Goal: Task Accomplishment & Management: Complete application form

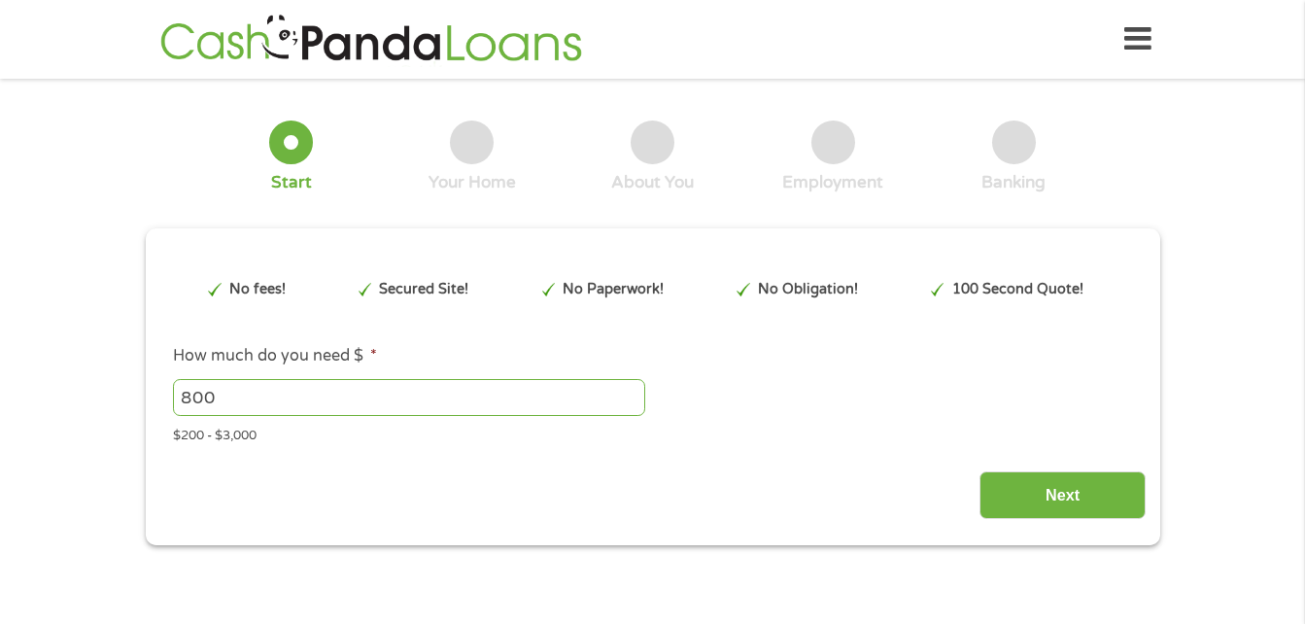
type input "EAIaIQobChMIw9GhscHyjwMVTnR_AB2VhAo6EAAYAiAAEgIANfD_BwE"
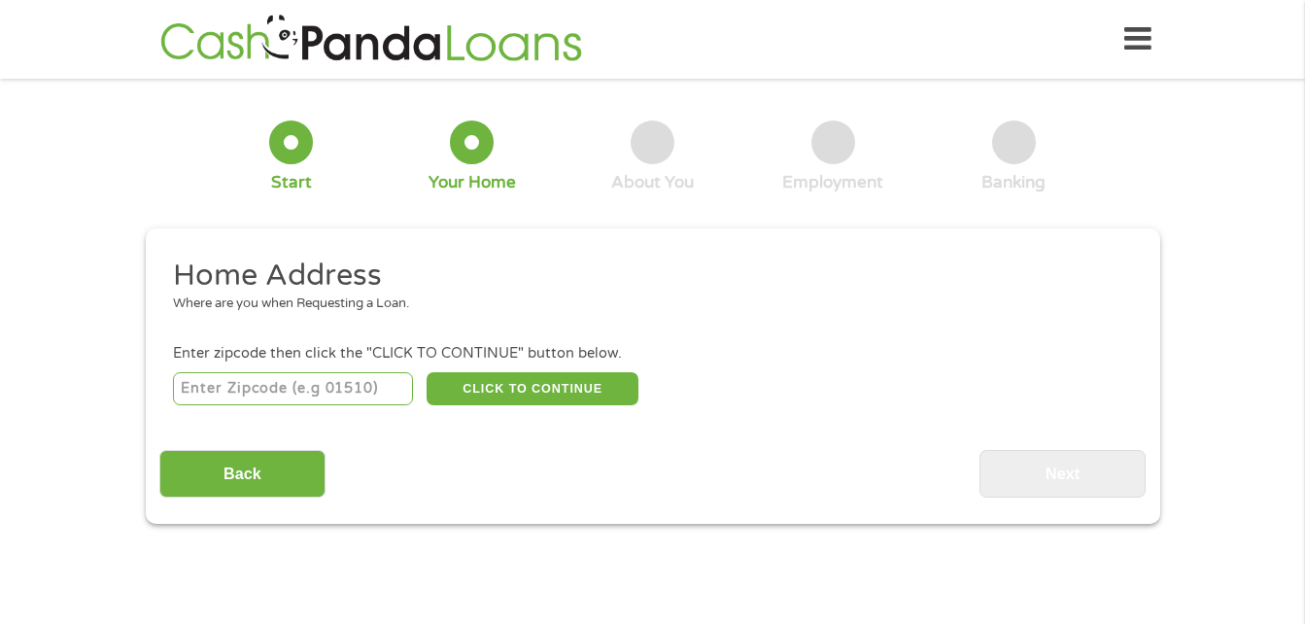
click at [370, 389] on input "number" at bounding box center [293, 388] width 240 height 33
type input "78736"
click at [514, 383] on button "CLICK TO CONTINUE" at bounding box center [533, 388] width 212 height 33
type input "78736"
type input "Austin"
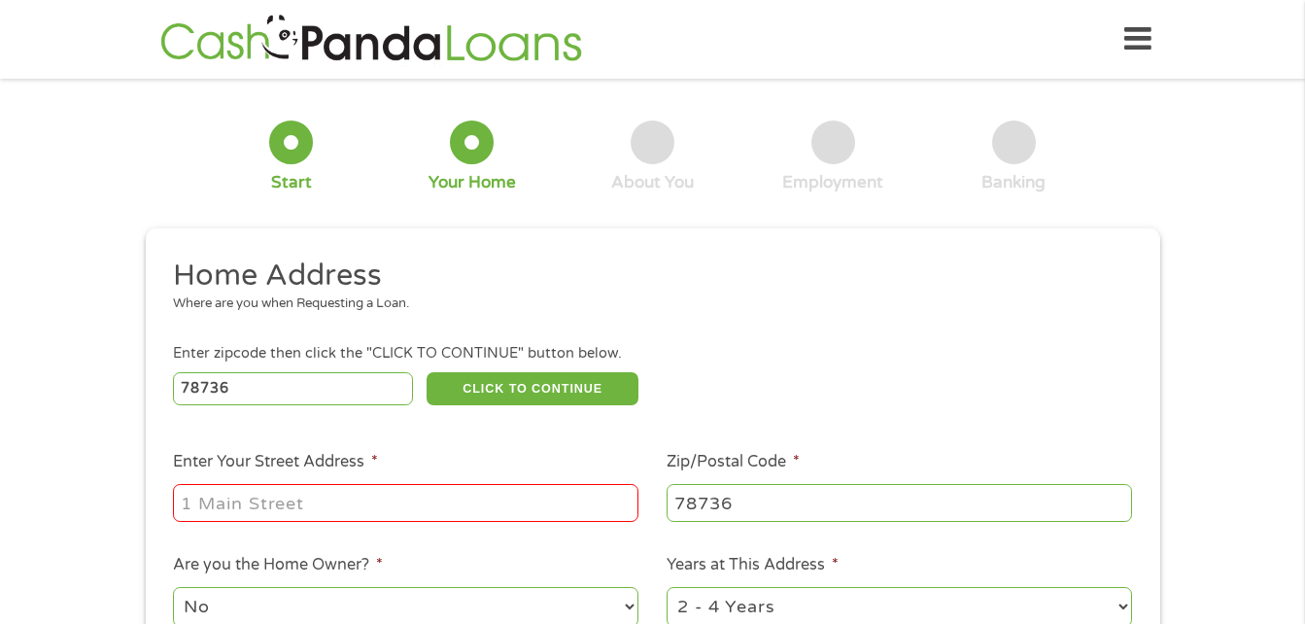
click at [285, 507] on input "Enter Your Street Address *" at bounding box center [405, 502] width 465 height 37
type input "[STREET_ADDRESS]"
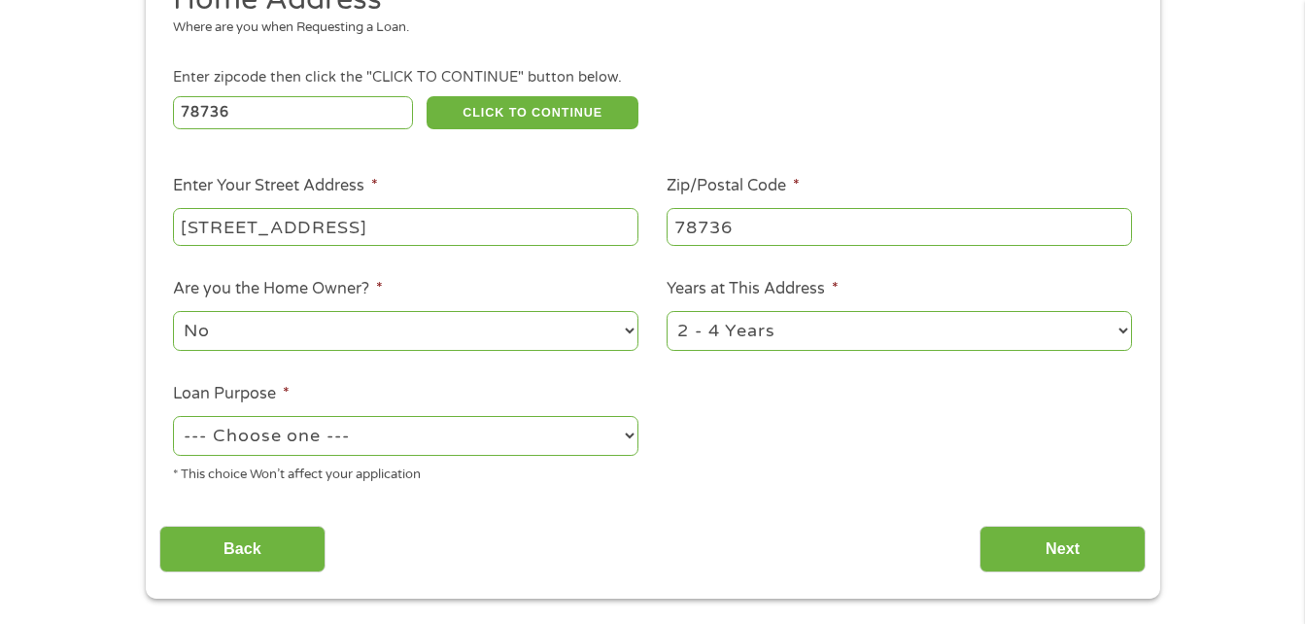
scroll to position [284, 0]
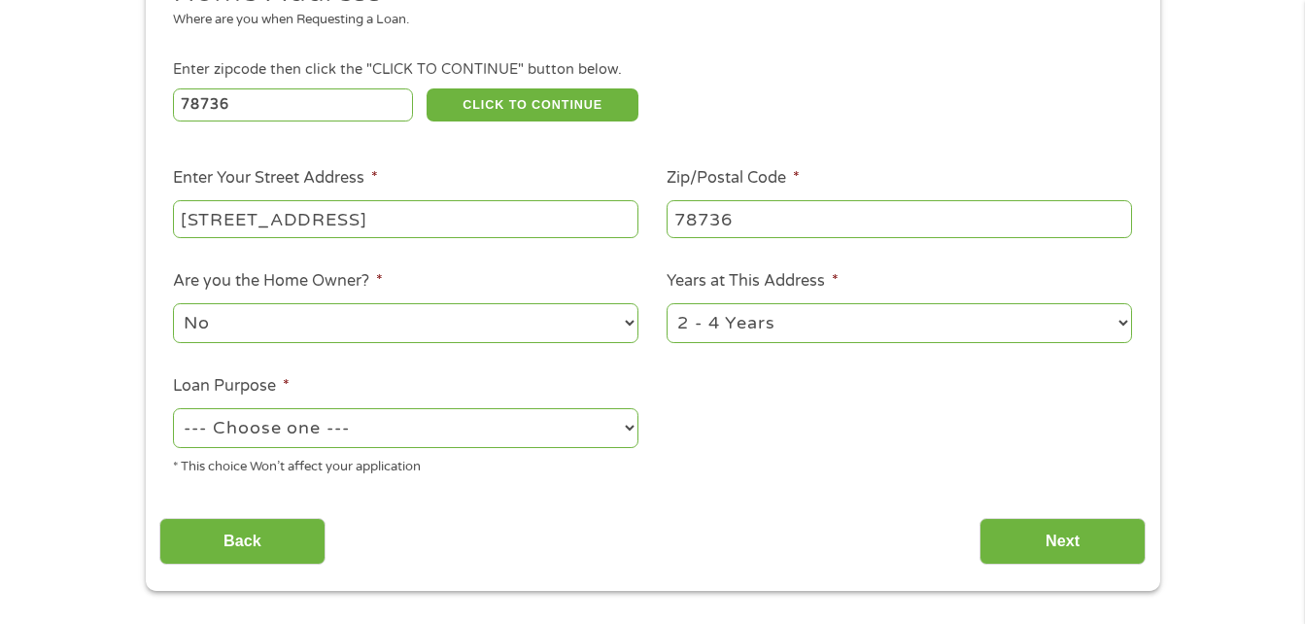
click at [1124, 325] on select "1 Year or less 1 - 2 Years 2 - 4 Years Over 4 Years" at bounding box center [899, 323] width 465 height 40
select select "60months"
click at [667, 303] on select "1 Year or less 1 - 2 Years 2 - 4 Years Over 4 Years" at bounding box center [899, 323] width 465 height 40
click at [617, 428] on select "--- Choose one --- Pay Bills Debt Consolidation Home Improvement Major Purchase…" at bounding box center [405, 428] width 465 height 40
select select "paybills"
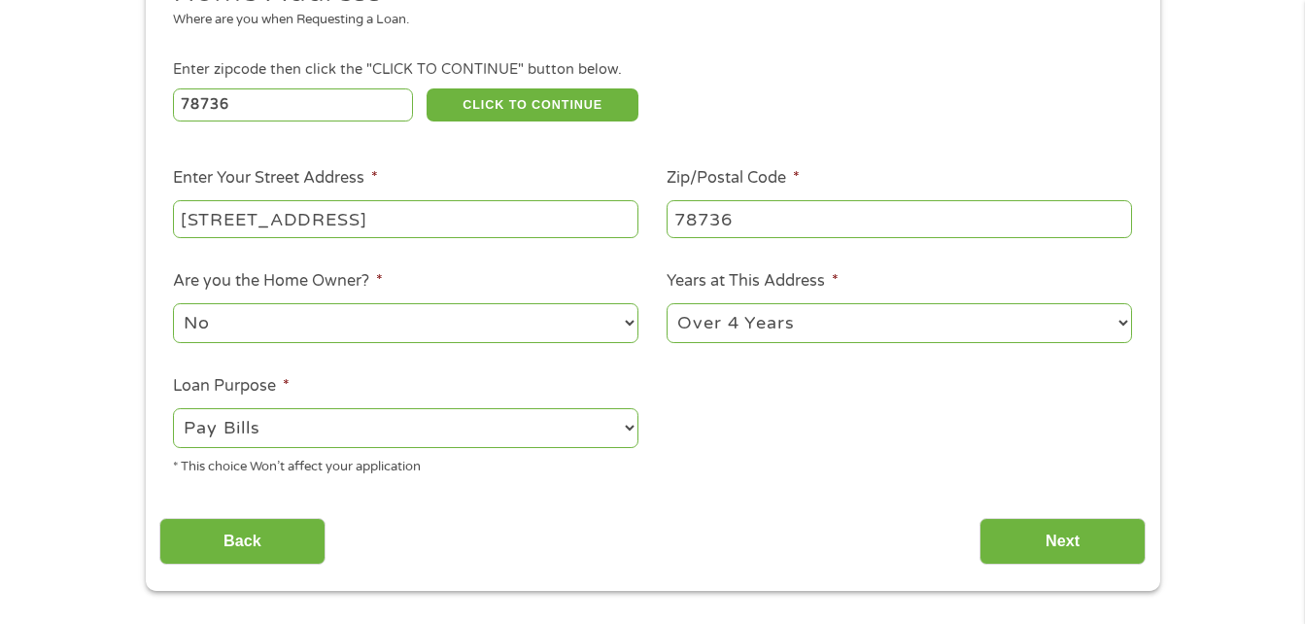
click at [173, 408] on select "--- Choose one --- Pay Bills Debt Consolidation Home Improvement Major Purchase…" at bounding box center [405, 428] width 465 height 40
click at [1059, 532] on input "Next" at bounding box center [1062, 542] width 166 height 48
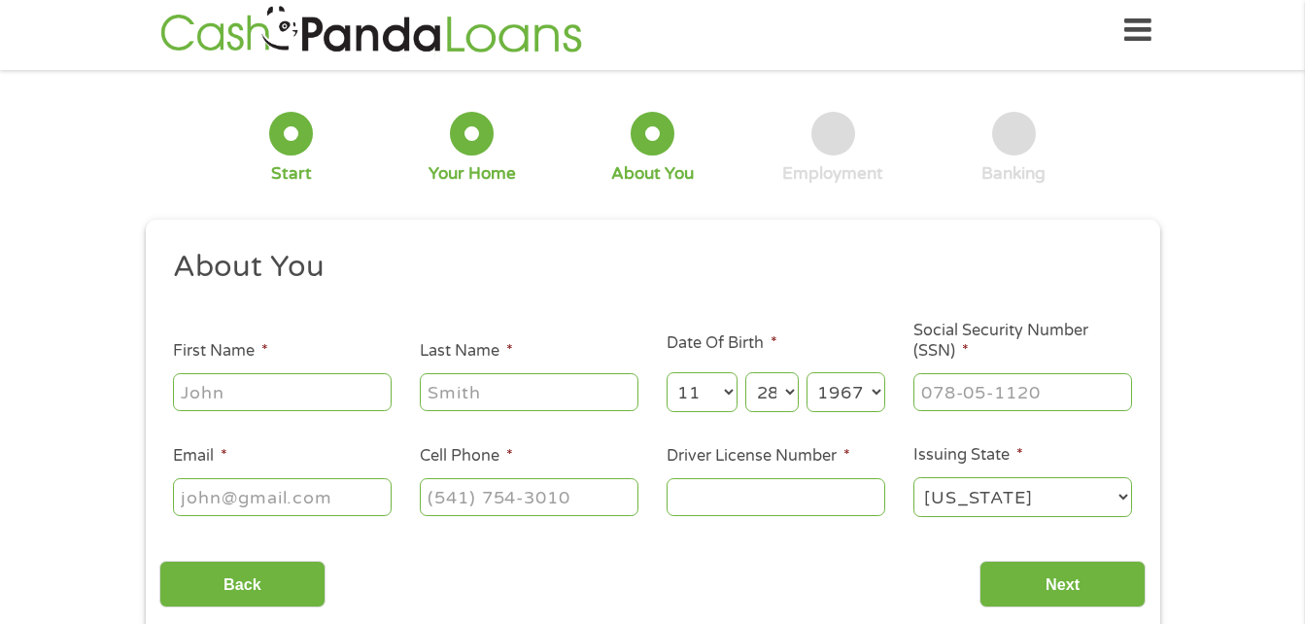
scroll to position [0, 0]
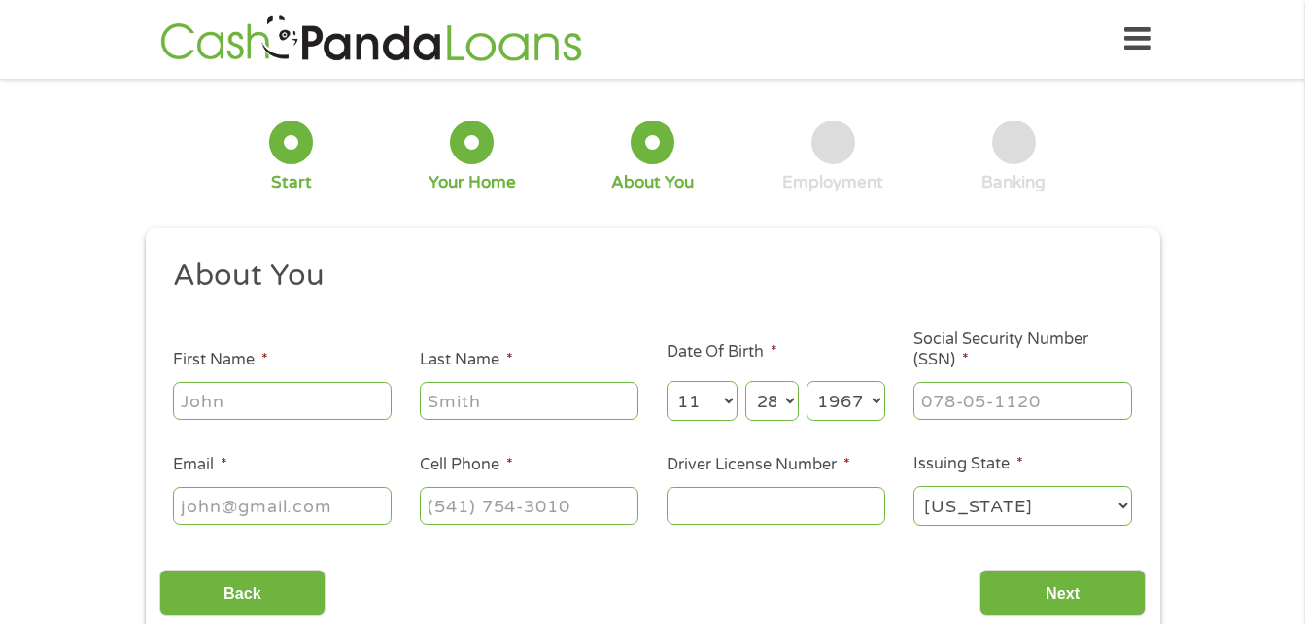
click at [223, 398] on input "First Name *" at bounding box center [282, 400] width 219 height 37
type input "[PERSON_NAME]"
type input "[EMAIL_ADDRESS][DOMAIN_NAME]"
type input "[PHONE_NUMBER]"
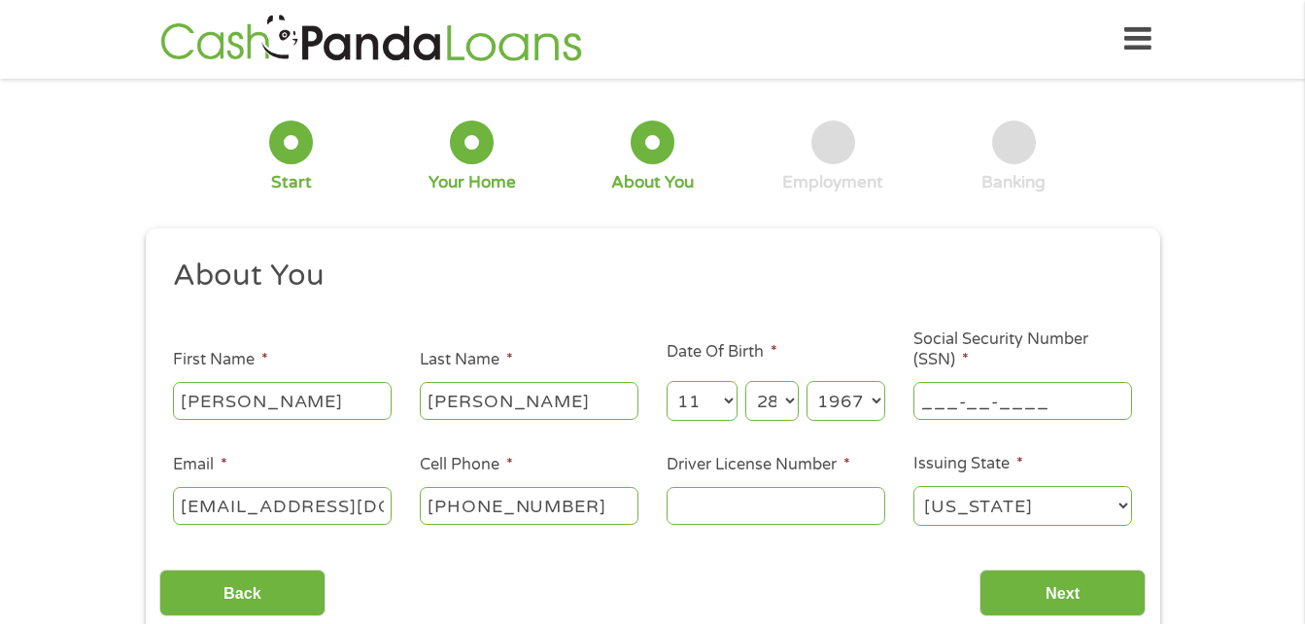
click at [1044, 415] on input "___-__-____" at bounding box center [1022, 400] width 219 height 37
type input "462-29-7108"
click at [680, 505] on input "Driver License Number *" at bounding box center [776, 505] width 219 height 37
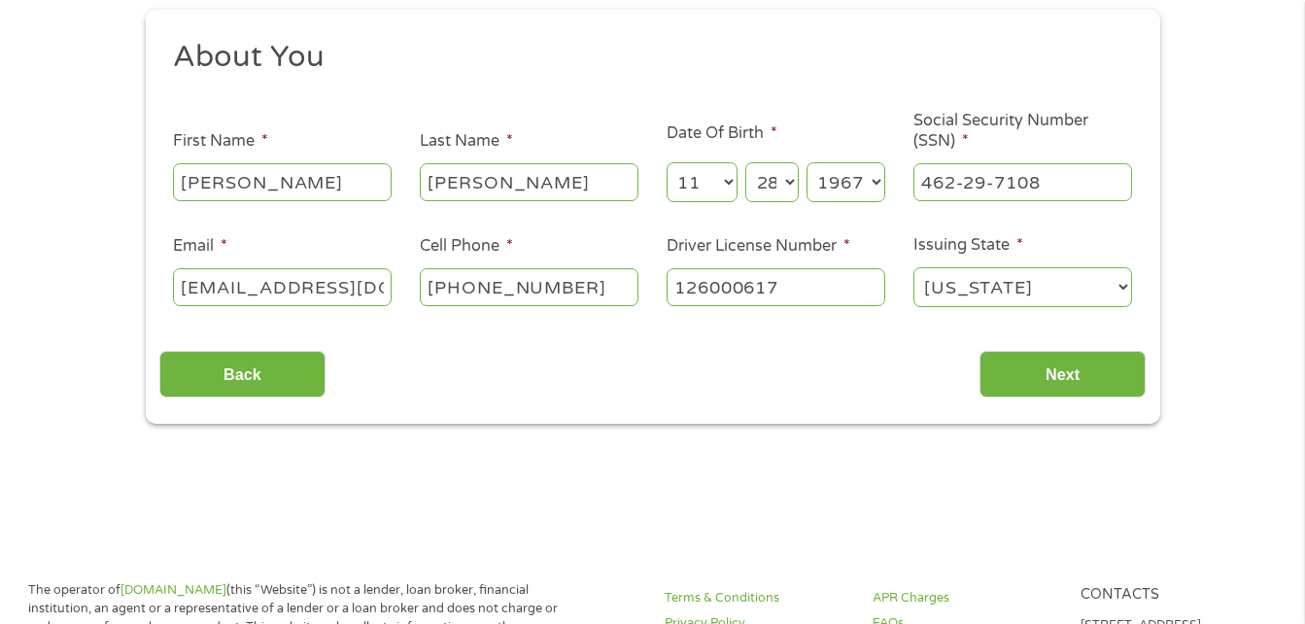
scroll to position [256, 0]
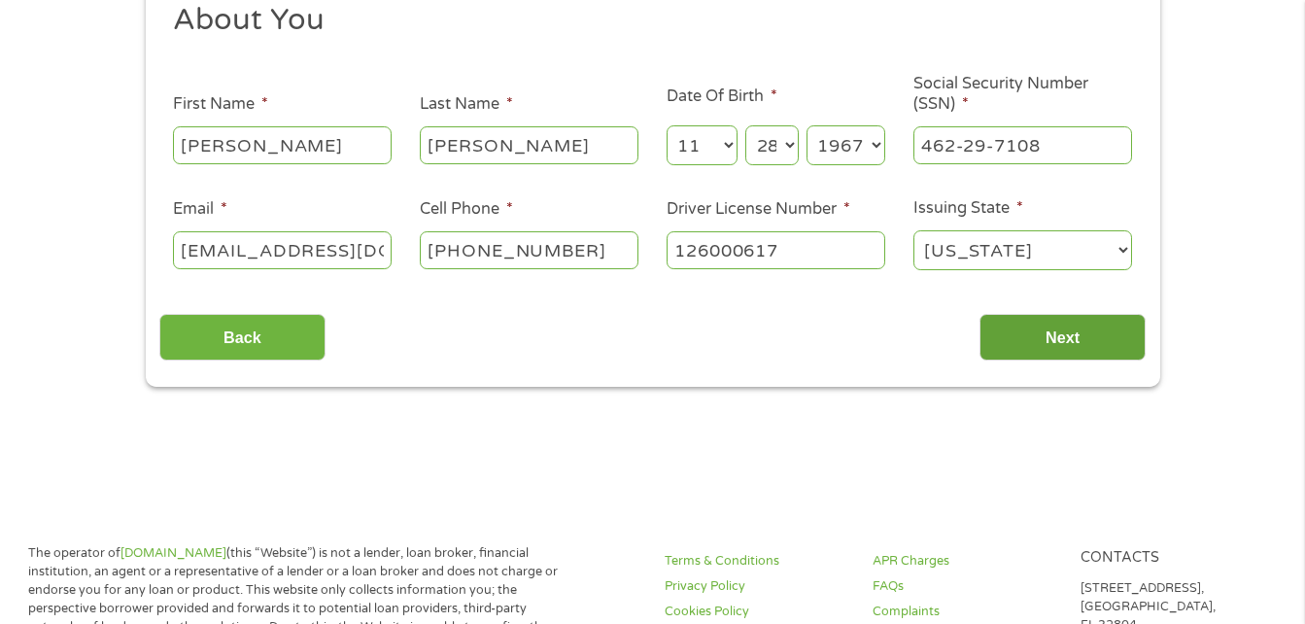
type input "126000617"
click at [1076, 349] on input "Next" at bounding box center [1062, 338] width 166 height 48
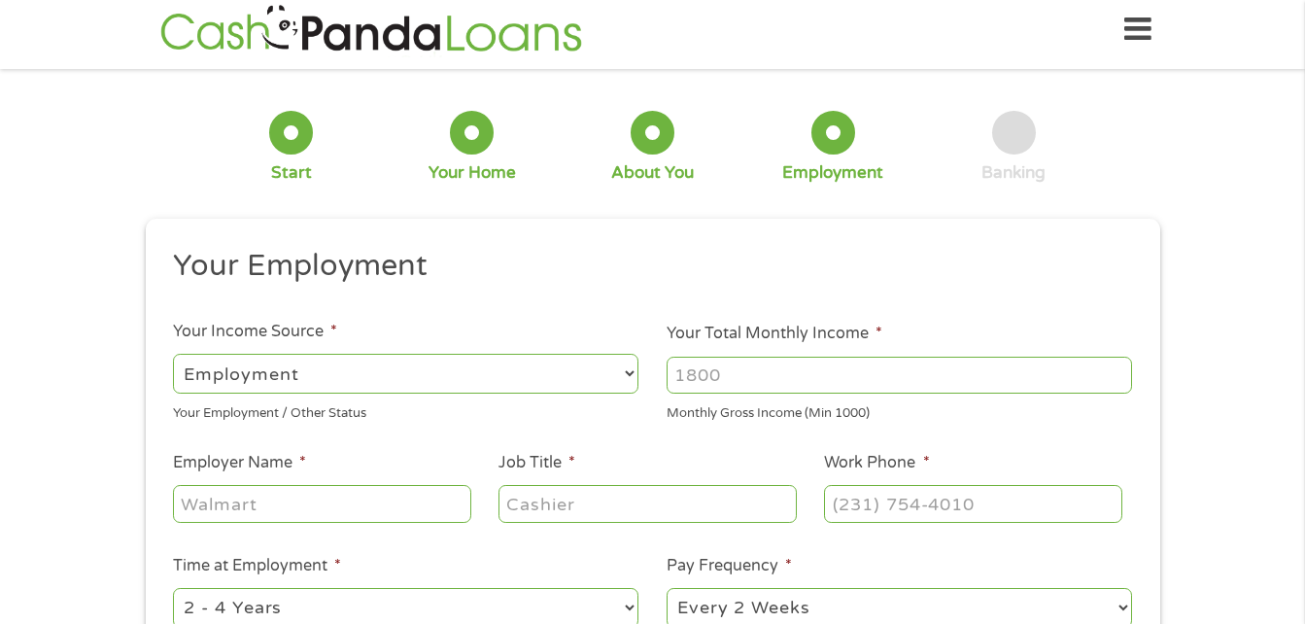
scroll to position [0, 0]
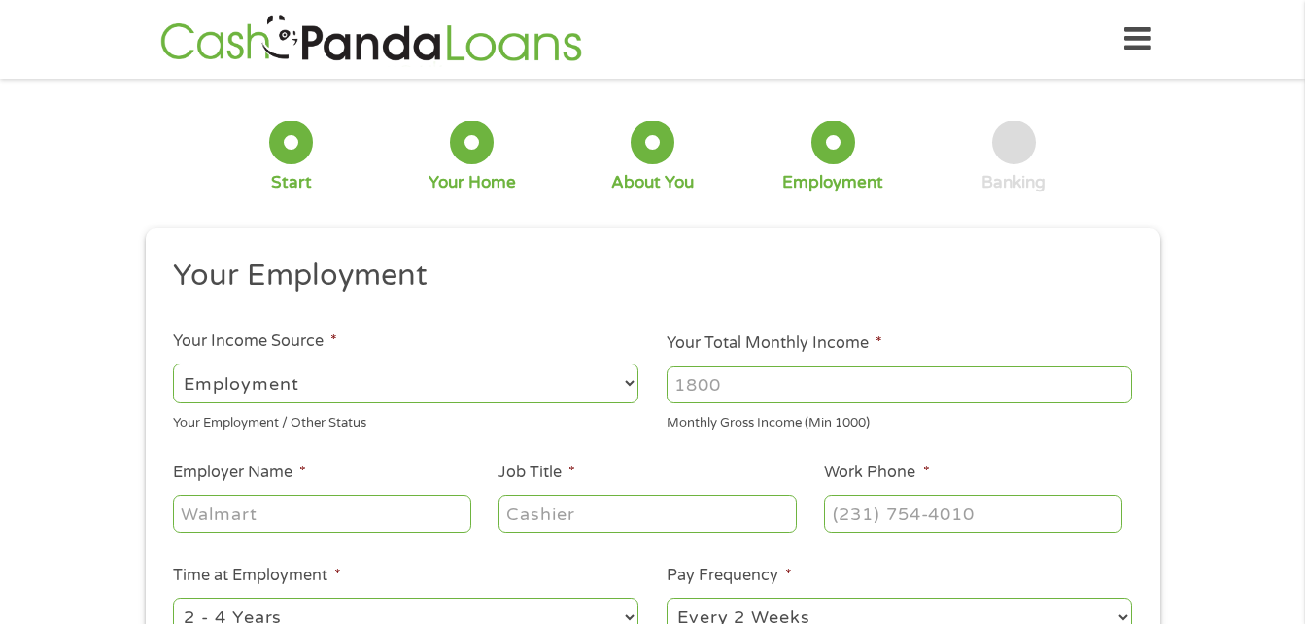
click at [199, 383] on select "--- Choose one --- Employment [DEMOGRAPHIC_DATA] Benefits" at bounding box center [405, 383] width 465 height 40
click at [738, 394] on input "Your Total Monthly Income *" at bounding box center [899, 384] width 465 height 37
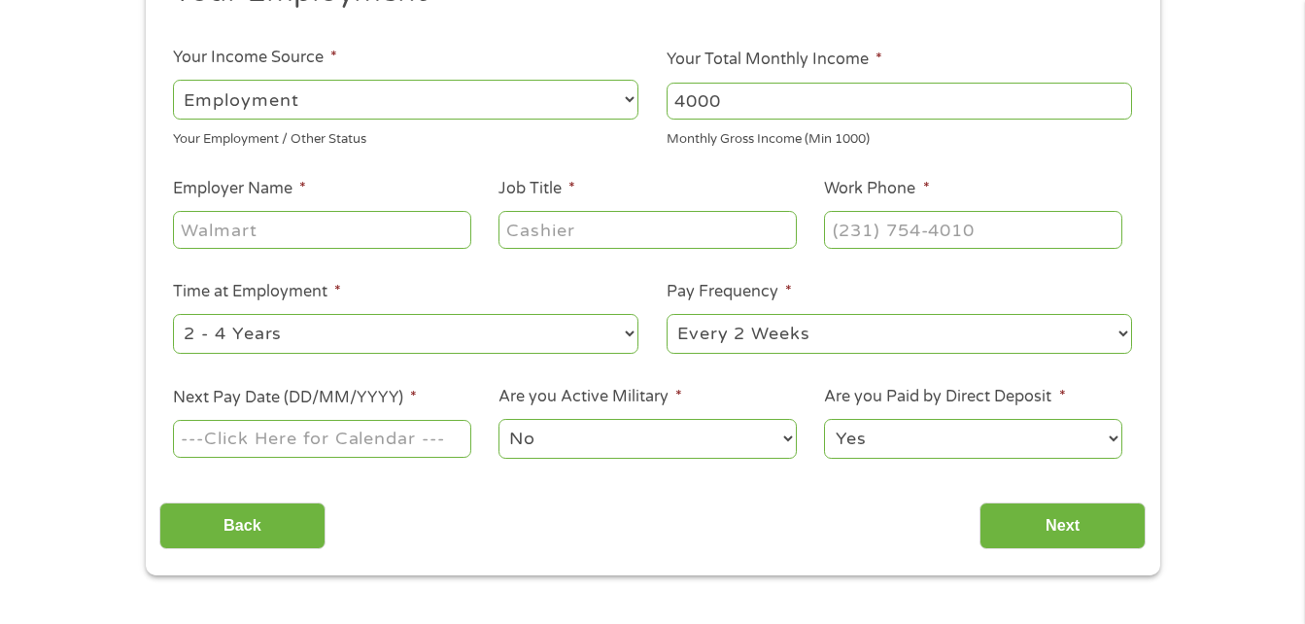
scroll to position [303, 0]
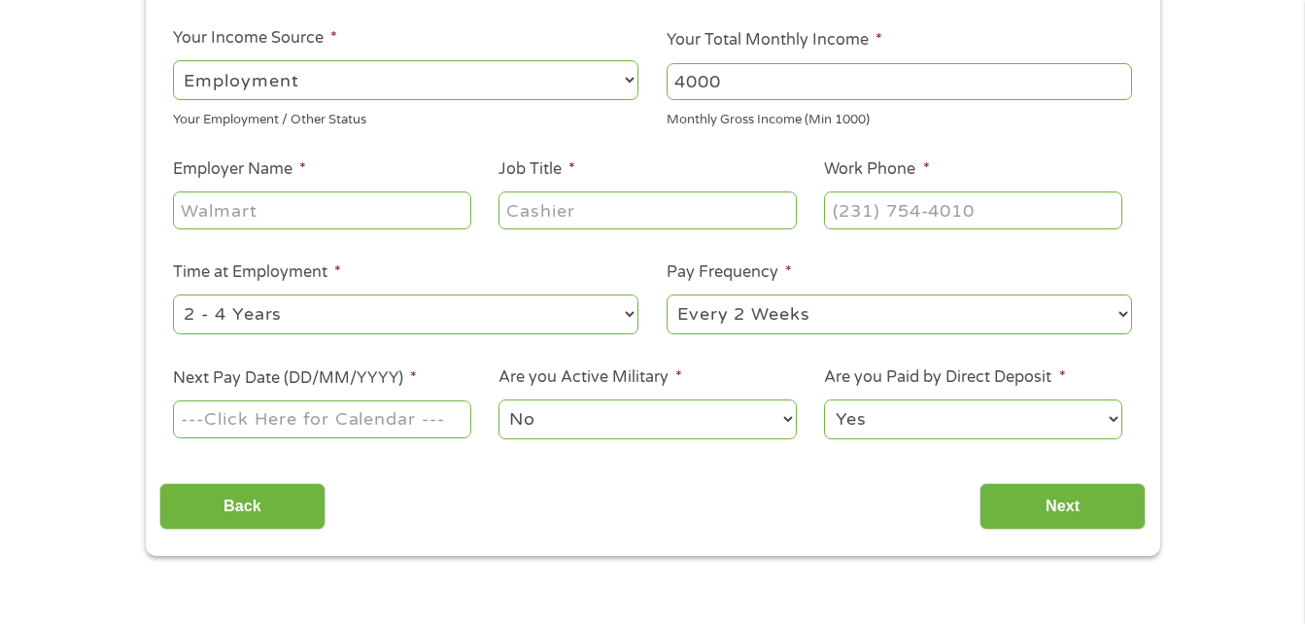
type input "4000"
click at [228, 203] on input "Employer Name *" at bounding box center [321, 209] width 297 height 37
type input "b"
type input "Benchmark Early Learning"
click at [532, 205] on input "Job Title *" at bounding box center [646, 209] width 297 height 37
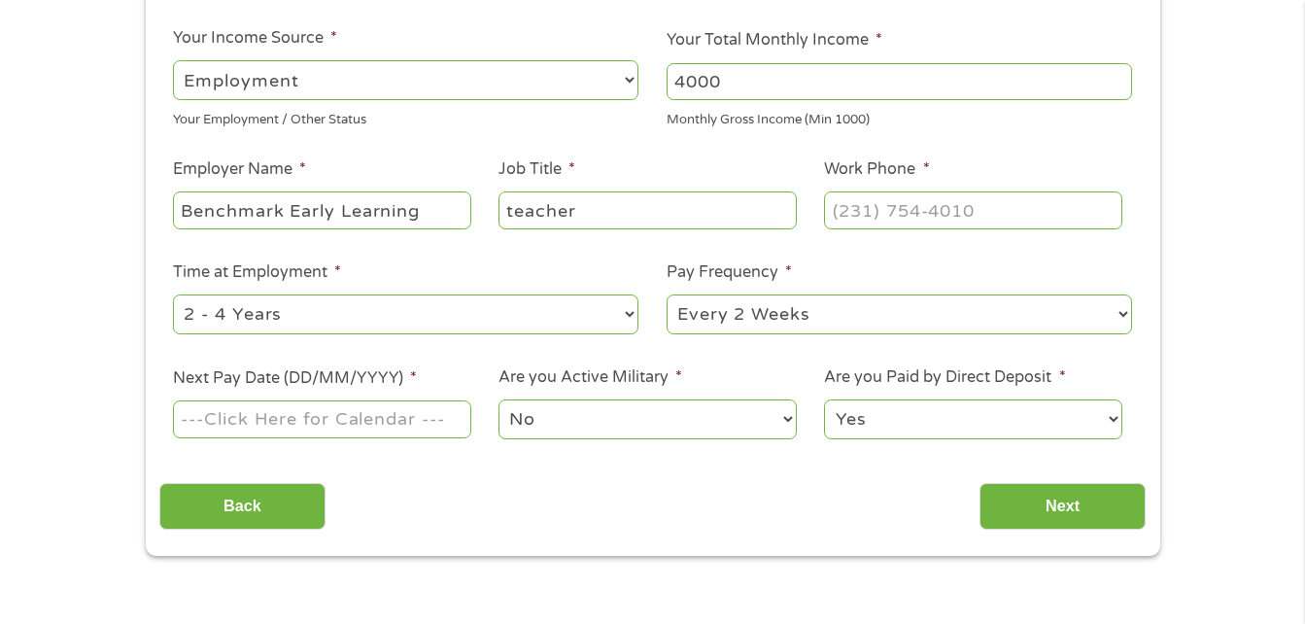
type input "teacher"
click at [853, 211] on input "(___) ___-____" at bounding box center [972, 209] width 297 height 37
type input "[PHONE_NUMBER]"
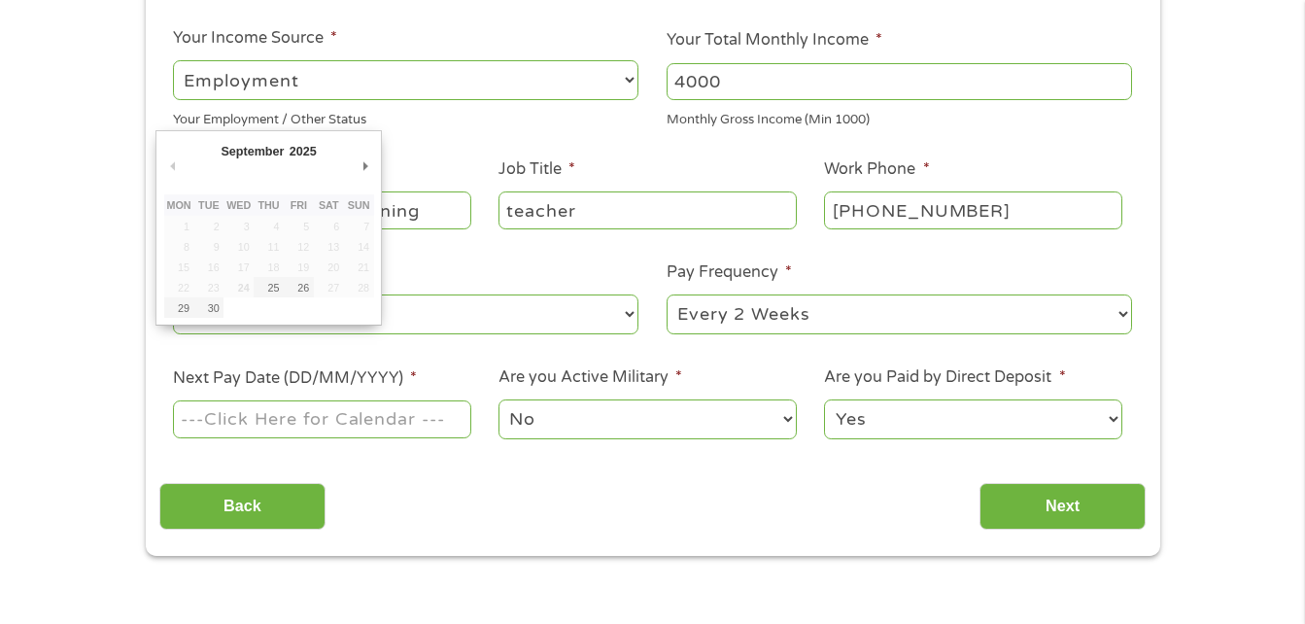
click at [453, 419] on input "Next Pay Date (DD/MM/YYYY) *" at bounding box center [321, 418] width 297 height 37
type input "[DATE]"
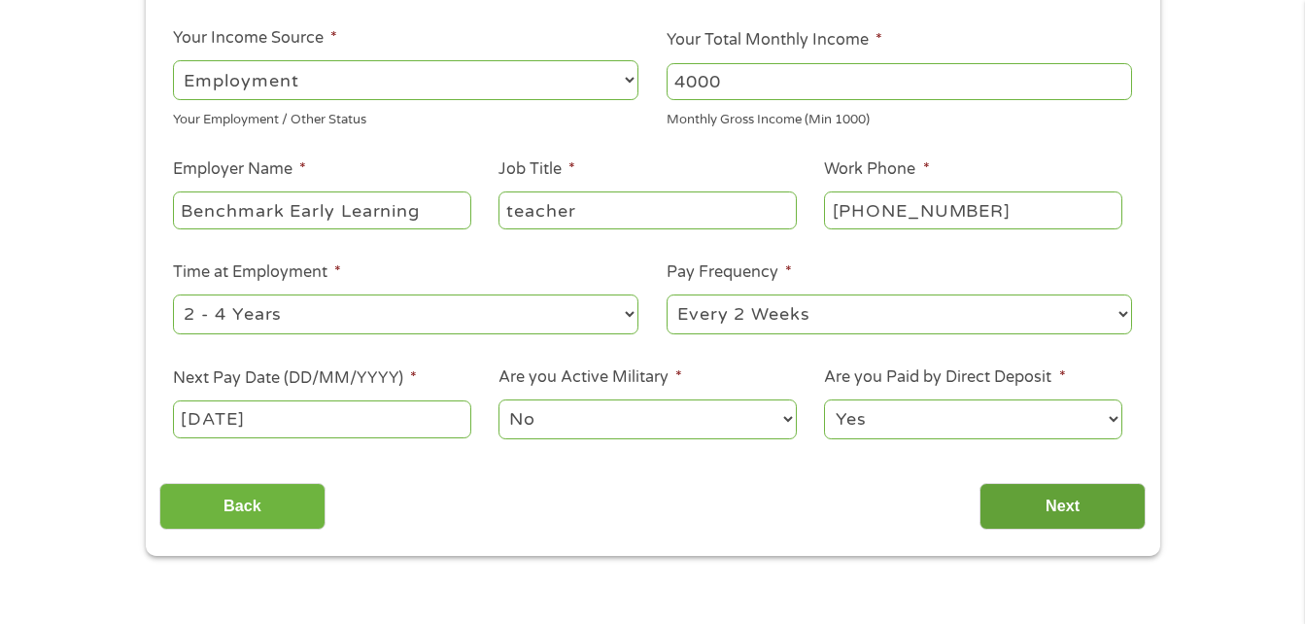
click at [1055, 497] on input "Next" at bounding box center [1062, 507] width 166 height 48
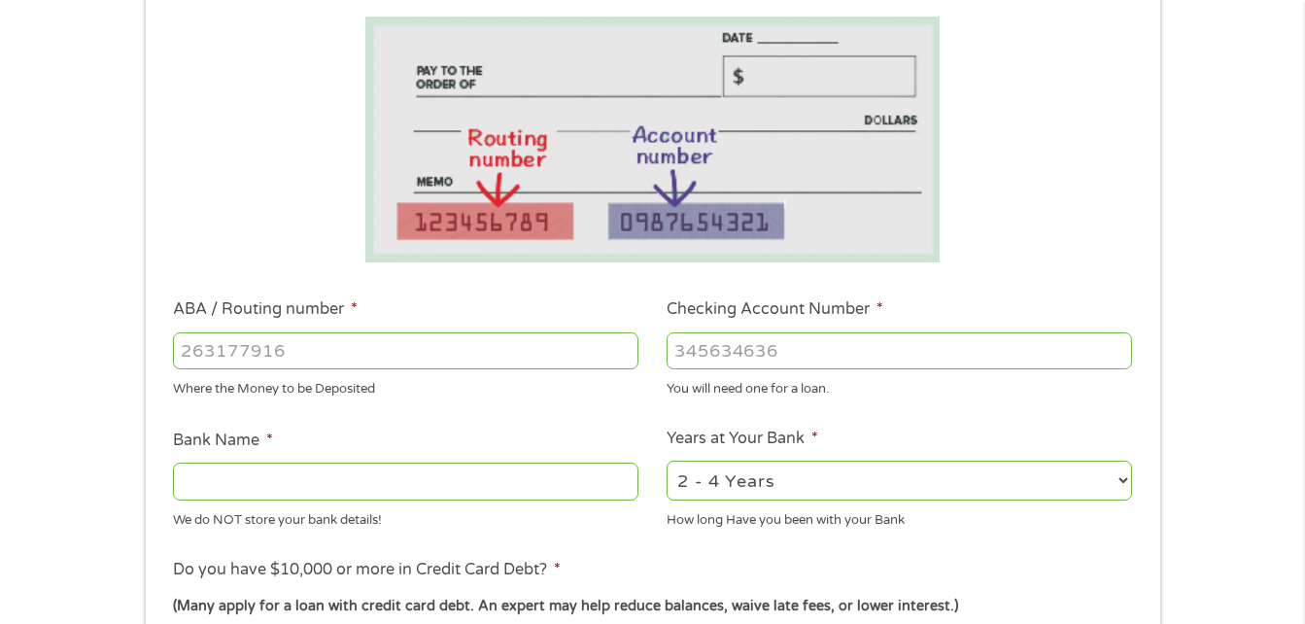
scroll to position [319, 0]
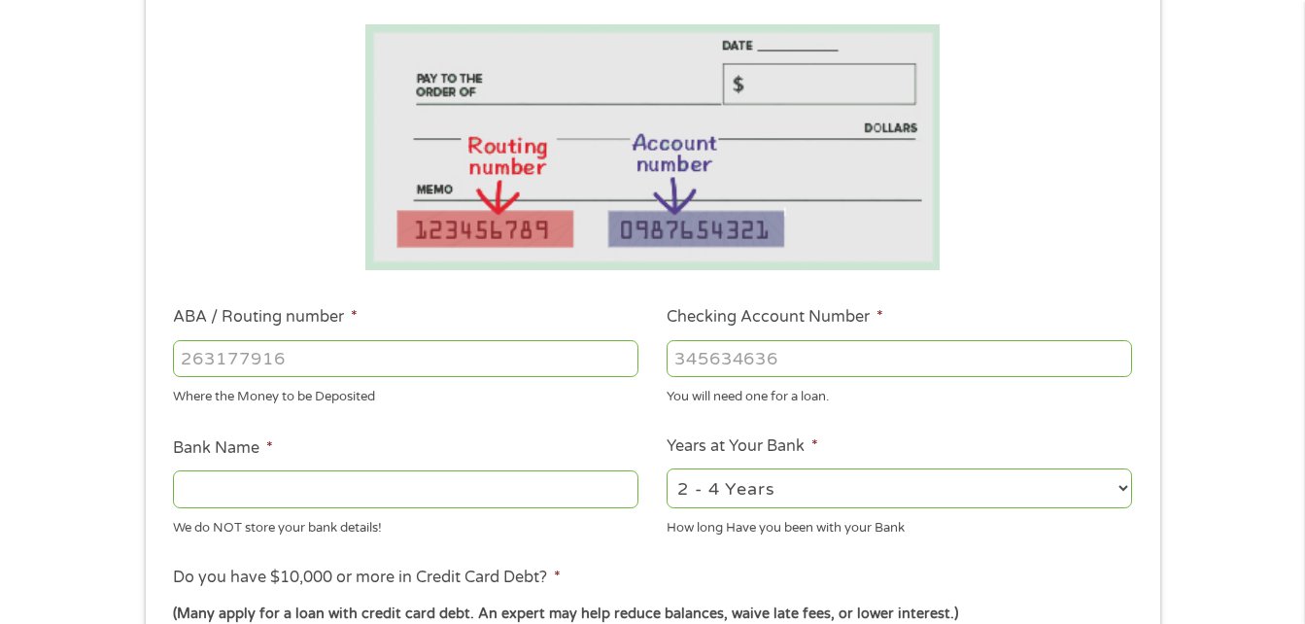
click at [237, 348] on input "ABA / Routing number *" at bounding box center [405, 358] width 465 height 37
type input "111900659"
type input "[PERSON_NAME] FARGO BANK"
type input "111900659"
click at [685, 361] on input "Checking Account Number *" at bounding box center [899, 358] width 465 height 37
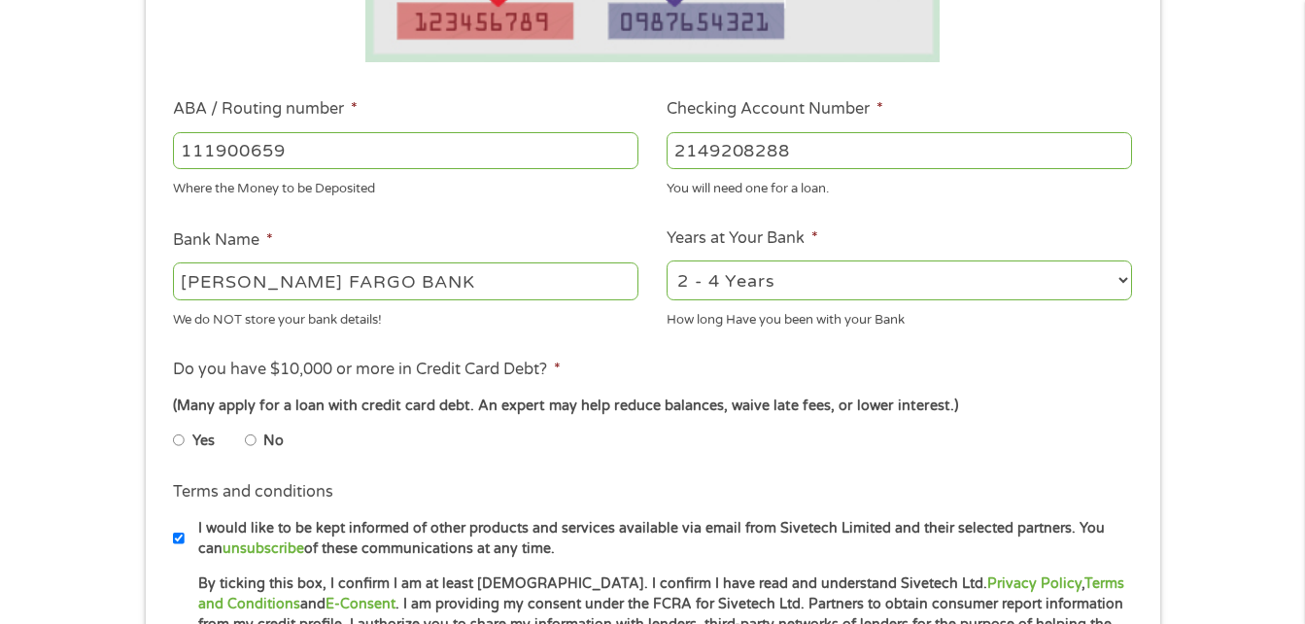
scroll to position [542, 0]
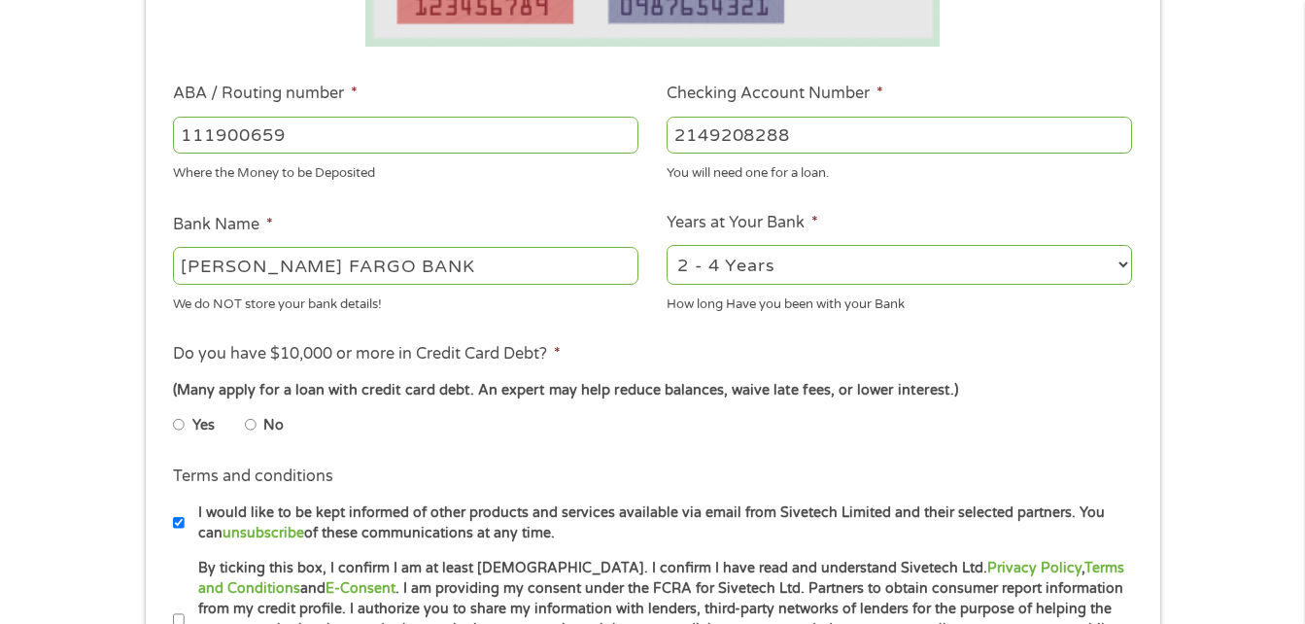
type input "2149208288"
click at [1115, 267] on select "2 - 4 Years 6 - 12 Months 1 - 2 Years Over 4 Years" at bounding box center [899, 265] width 465 height 40
select select "60months"
click at [667, 245] on select "2 - 4 Years 6 - 12 Months 1 - 2 Years Over 4 Years" at bounding box center [899, 265] width 465 height 40
click at [249, 420] on input "No" at bounding box center [251, 424] width 12 height 31
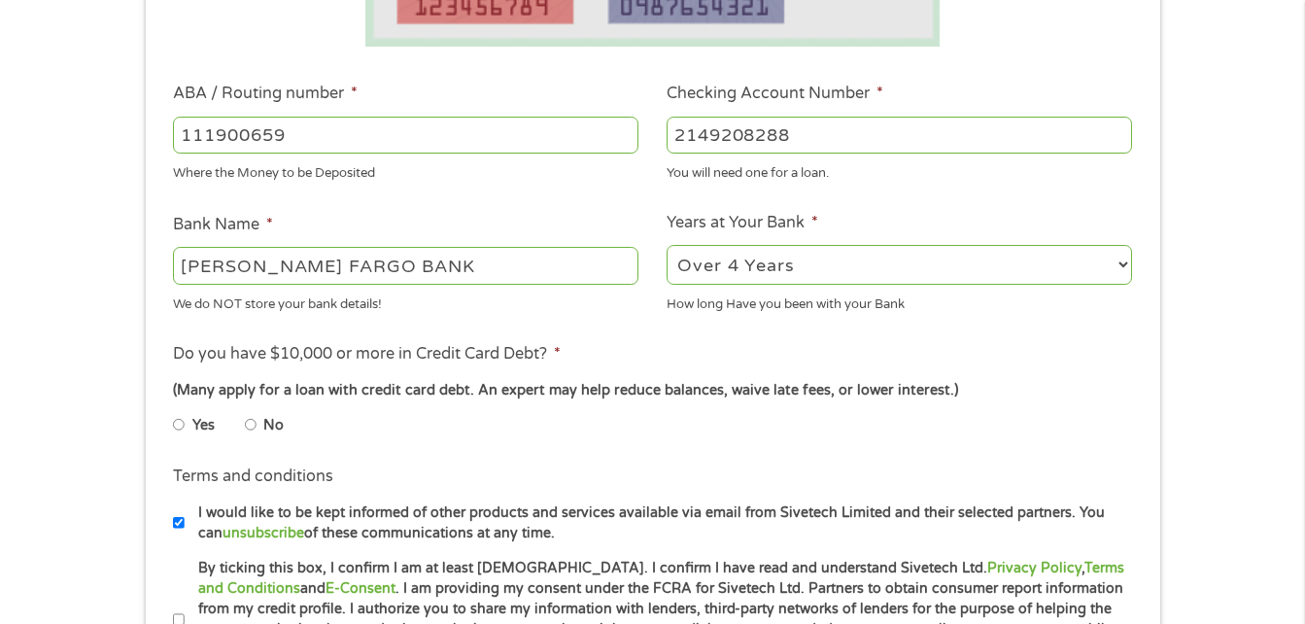
radio input "true"
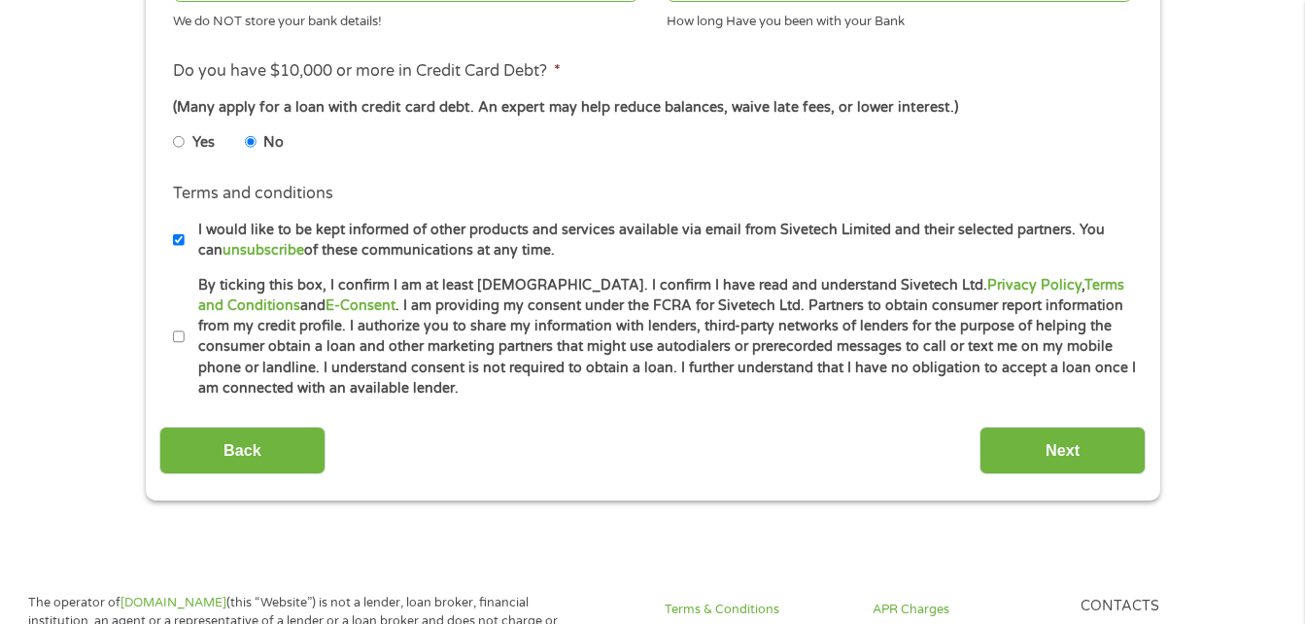
scroll to position [828, 0]
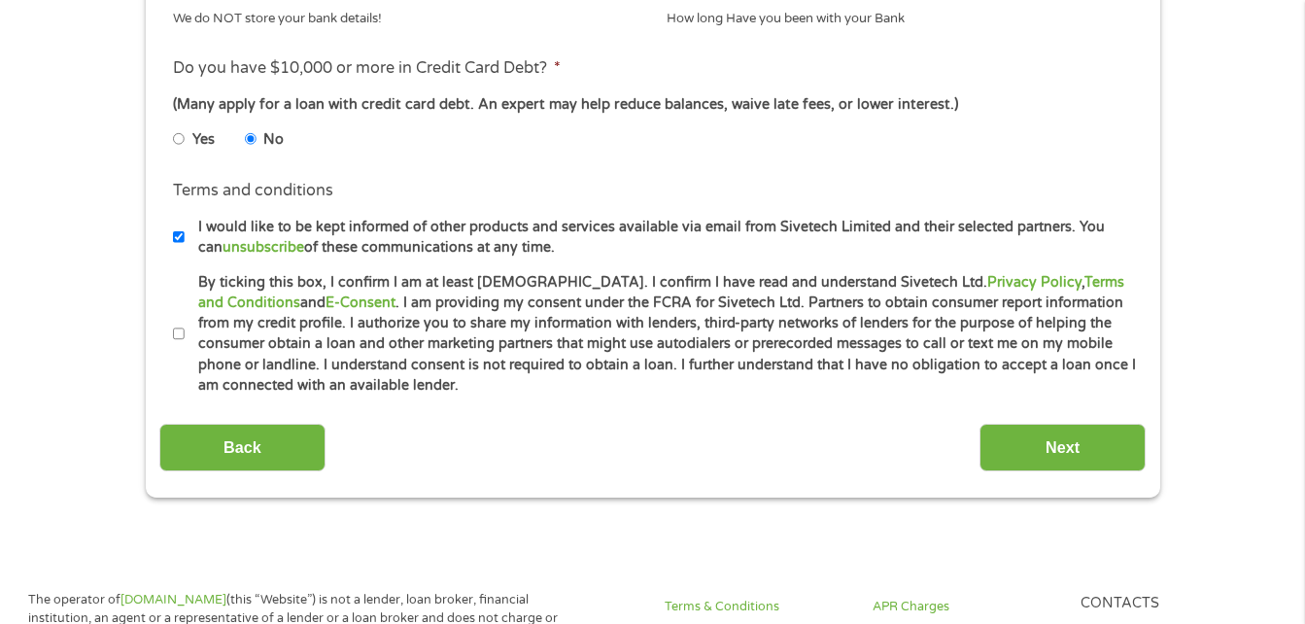
click at [180, 337] on input "By ticking this box, I confirm I am at least [DEMOGRAPHIC_DATA]. I confirm I ha…" at bounding box center [179, 334] width 12 height 31
checkbox input "true"
click at [1073, 441] on input "Next" at bounding box center [1062, 448] width 166 height 48
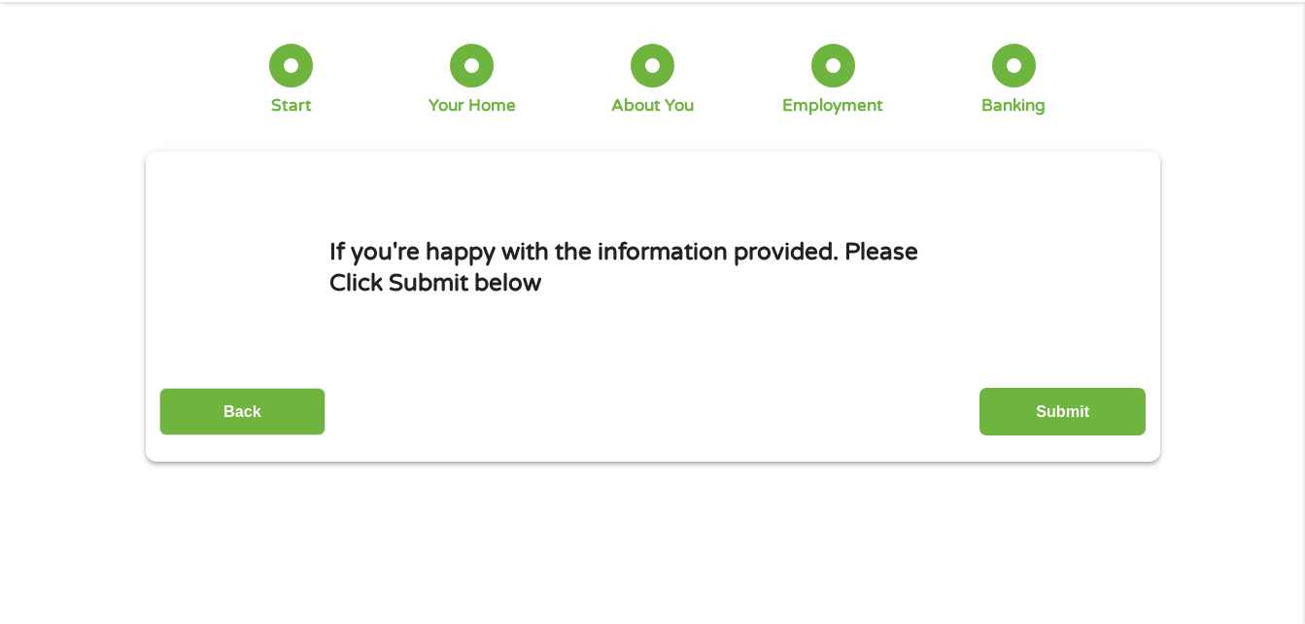
scroll to position [0, 0]
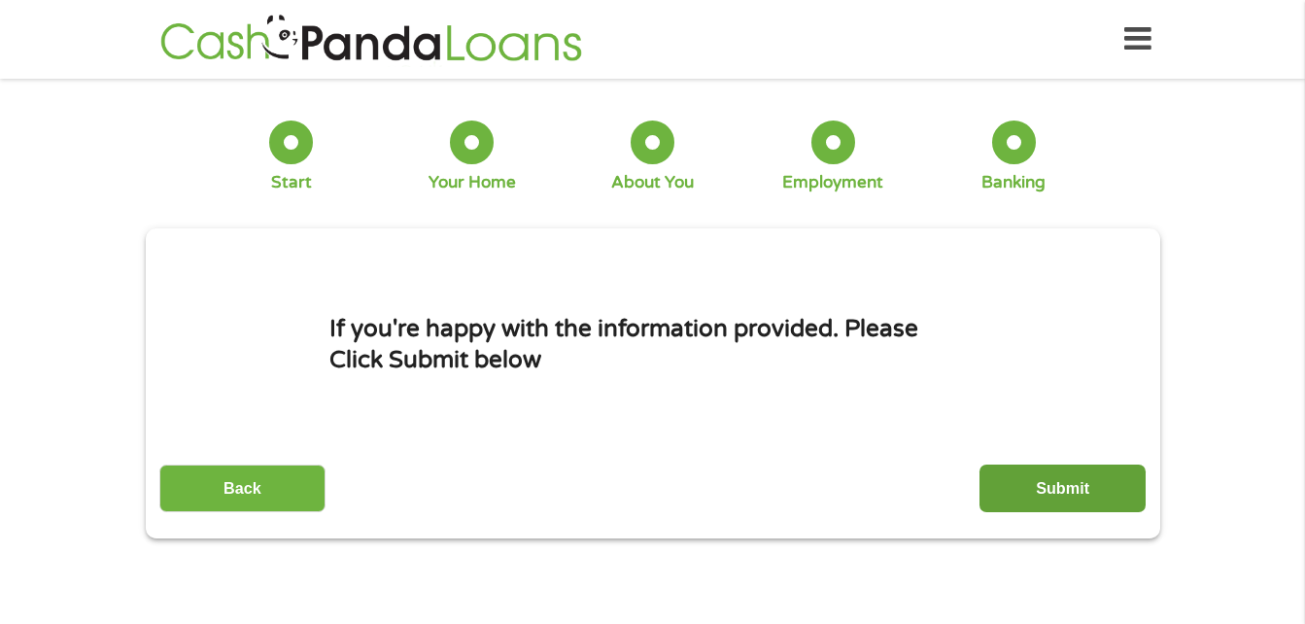
click at [1071, 490] on input "Submit" at bounding box center [1062, 488] width 166 height 48
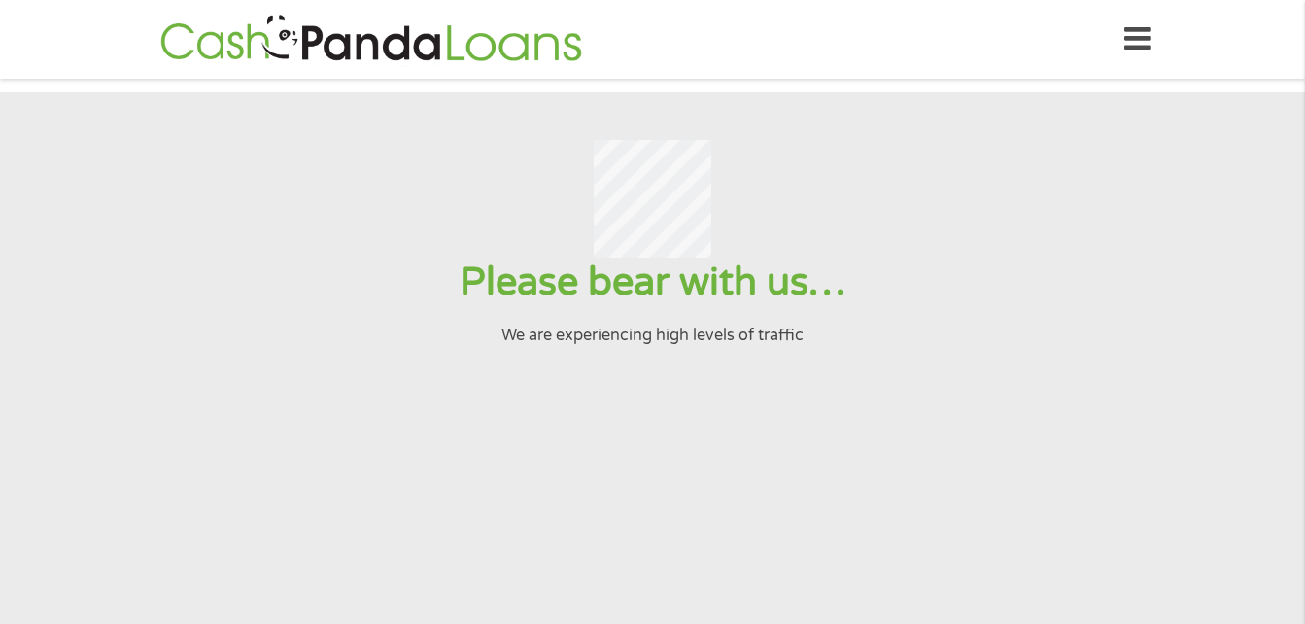
click at [1071, 490] on section "Please bear with us… We are experiencing high levels of traffic" at bounding box center [652, 420] width 1305 height 656
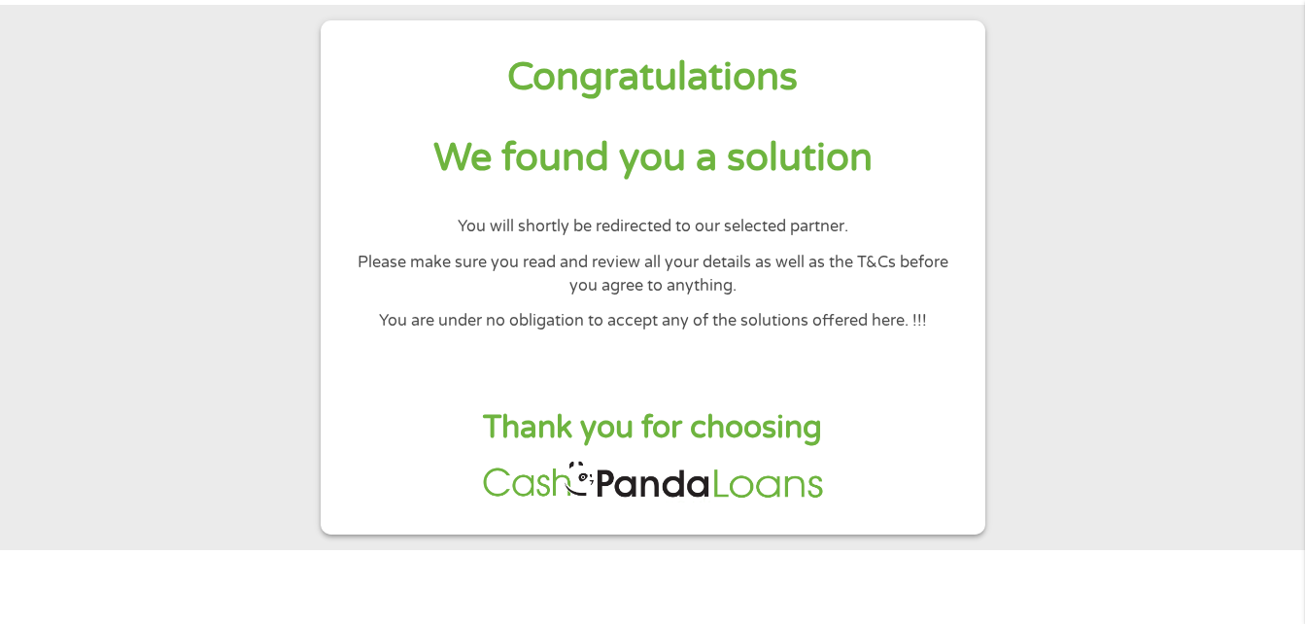
scroll to position [56, 0]
